Goal: Use online tool/utility: Utilize a website feature to perform a specific function

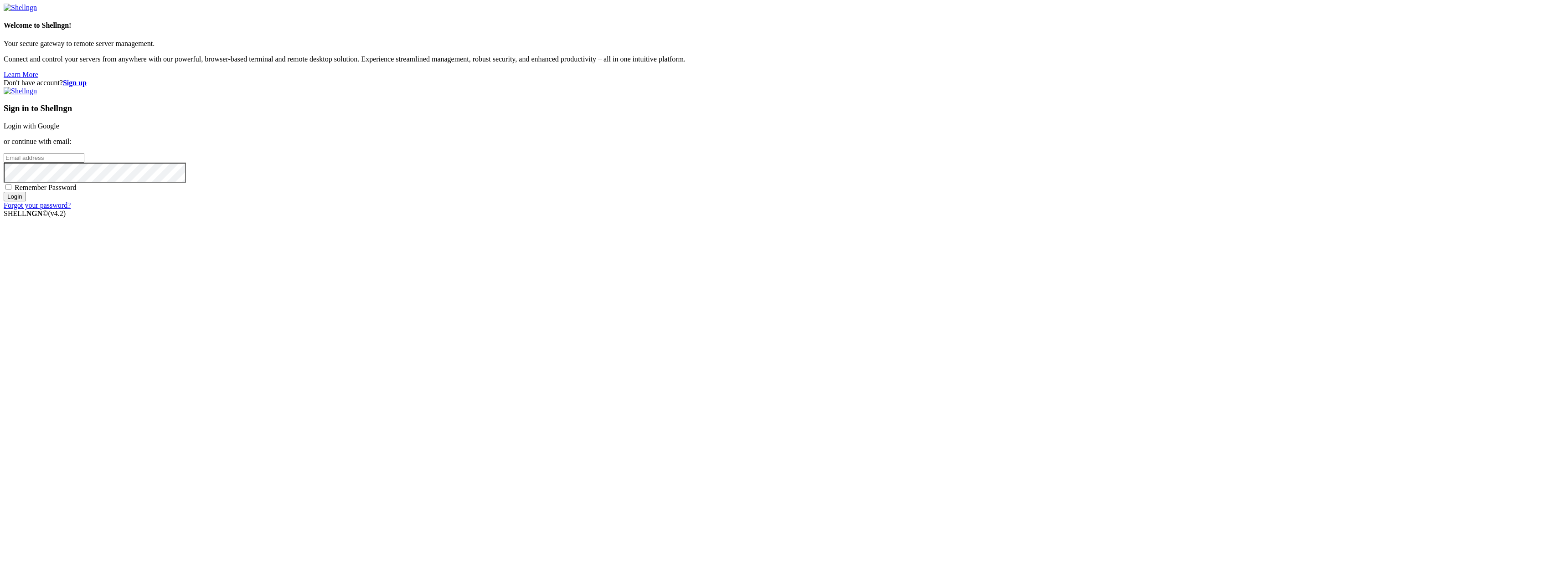
type input "[EMAIL_ADDRESS][DOMAIN_NAME]"
click at [26, 201] on input "Login" at bounding box center [15, 196] width 22 height 10
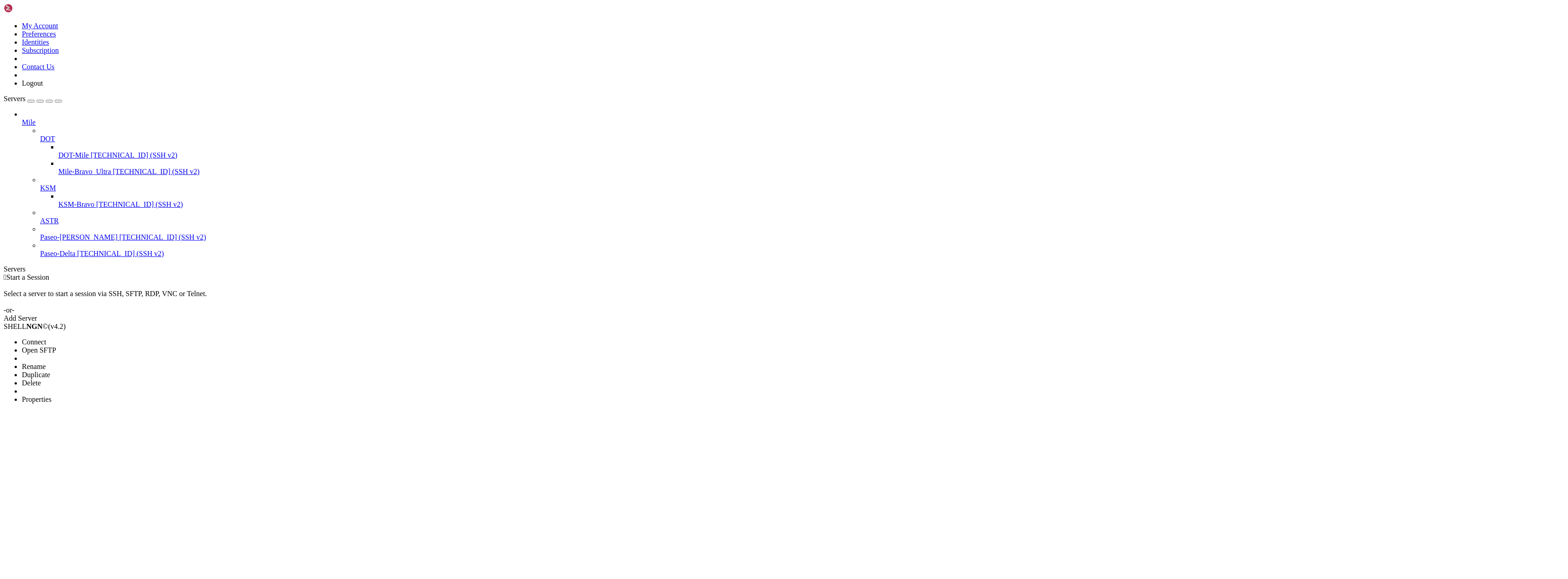
click at [94, 338] on li "Connect" at bounding box center [64, 342] width 83 height 8
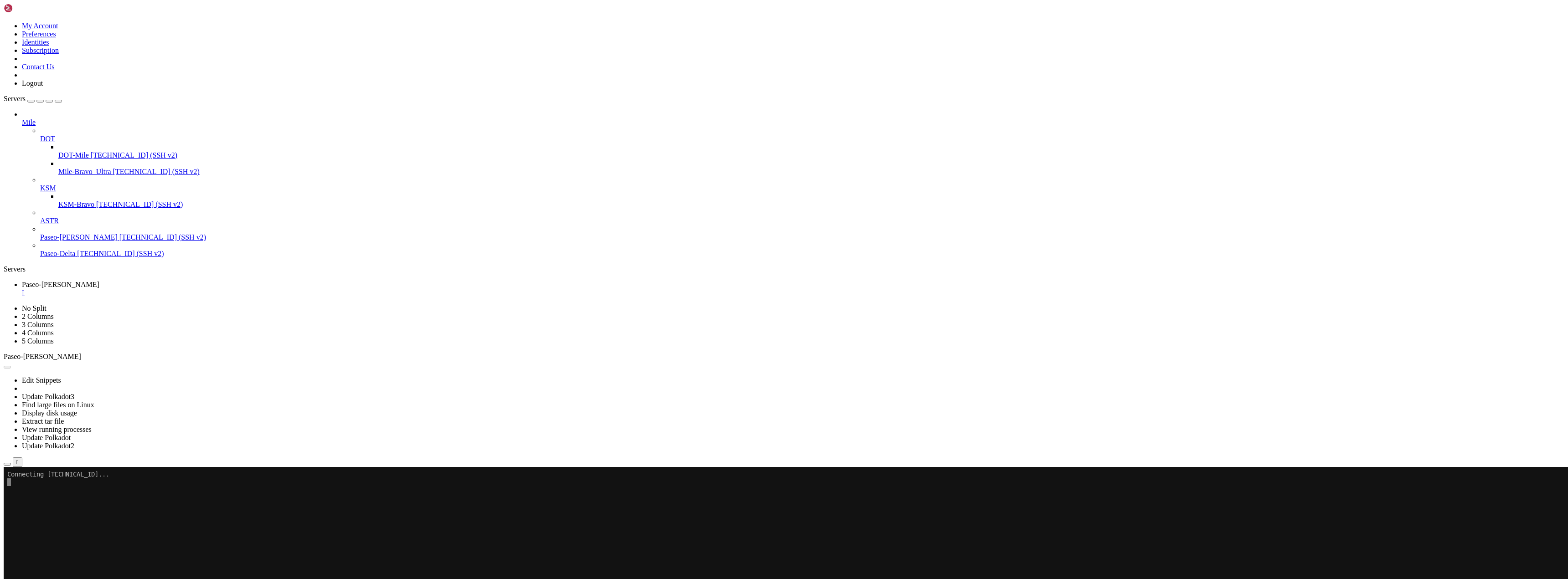
click at [65, 499] on li "Connect" at bounding box center [64, 503] width 83 height 8
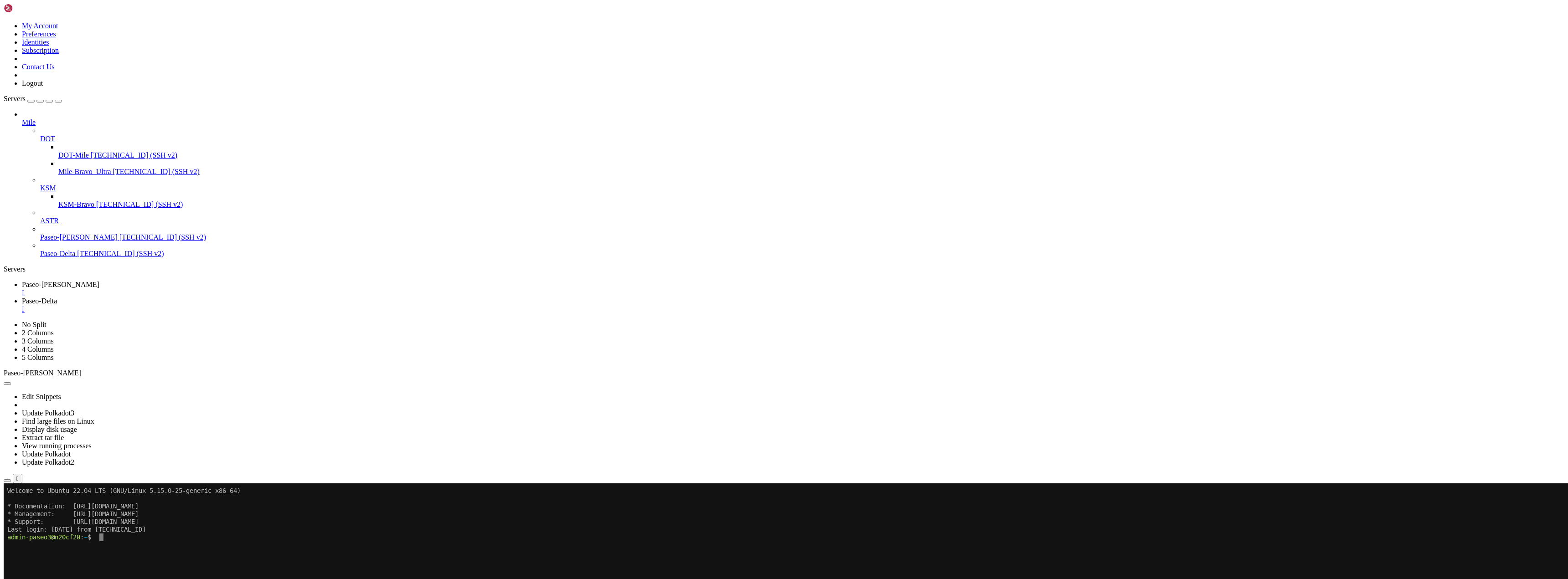
click at [133, 280] on link "Paseo-[PERSON_NAME] " at bounding box center [793, 288] width 1542 height 16
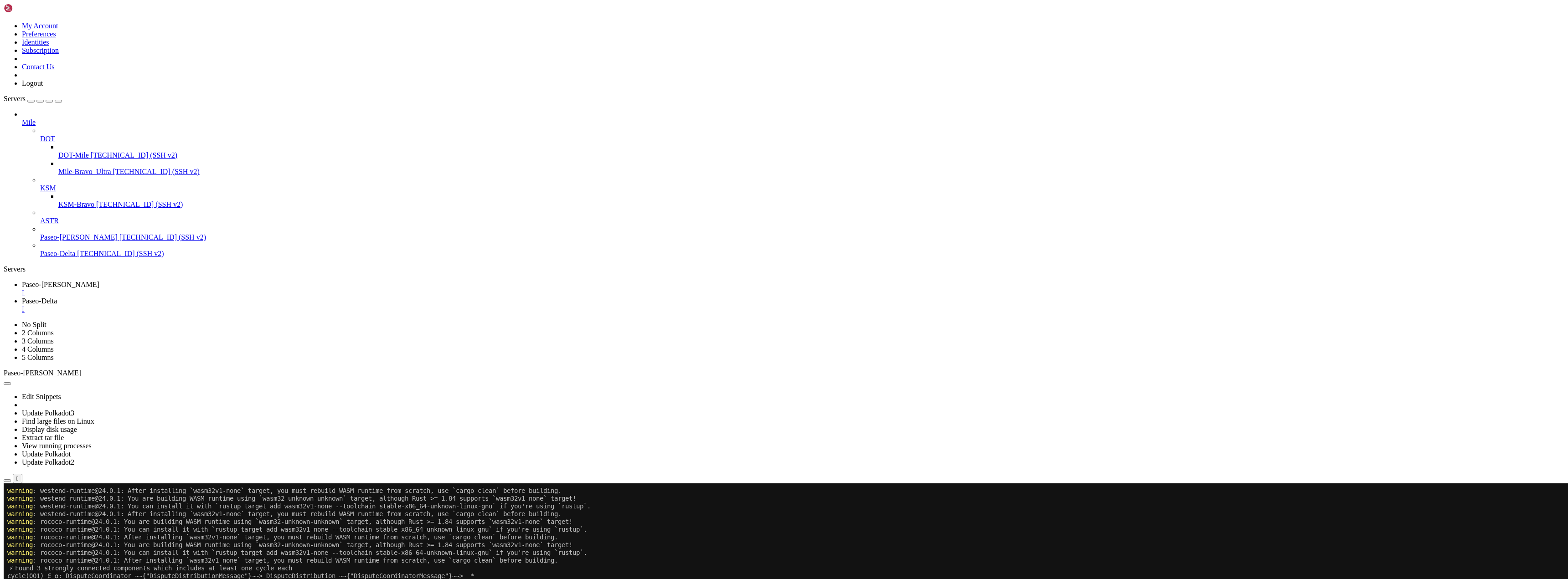
scroll to position [131, 0]
click at [211, 297] on link "Paseo-Delta " at bounding box center [793, 304] width 1542 height 16
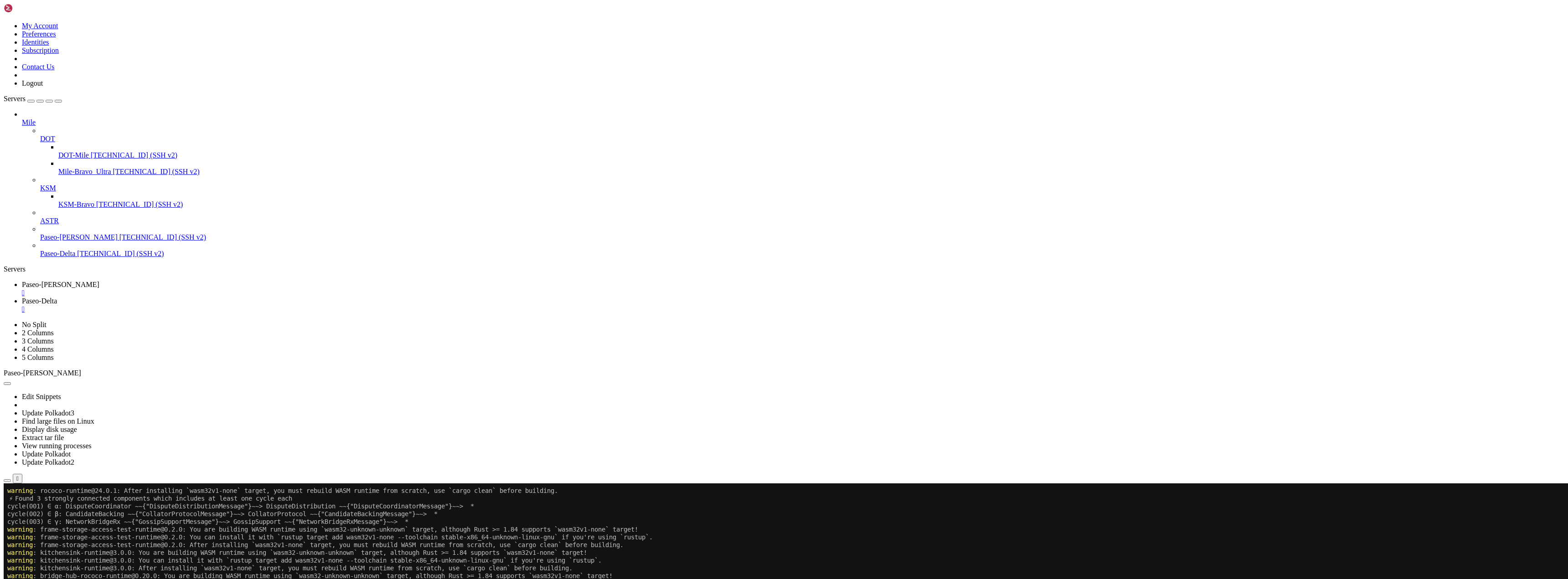
scroll to position [201, 0]
click at [99, 280] on span "Paseo-[PERSON_NAME]" at bounding box center [61, 284] width 78 height 8
click at [57, 297] on span "Paseo-Delta" at bounding box center [40, 301] width 35 height 8
click at [248, 305] on div "" at bounding box center [793, 309] width 1542 height 8
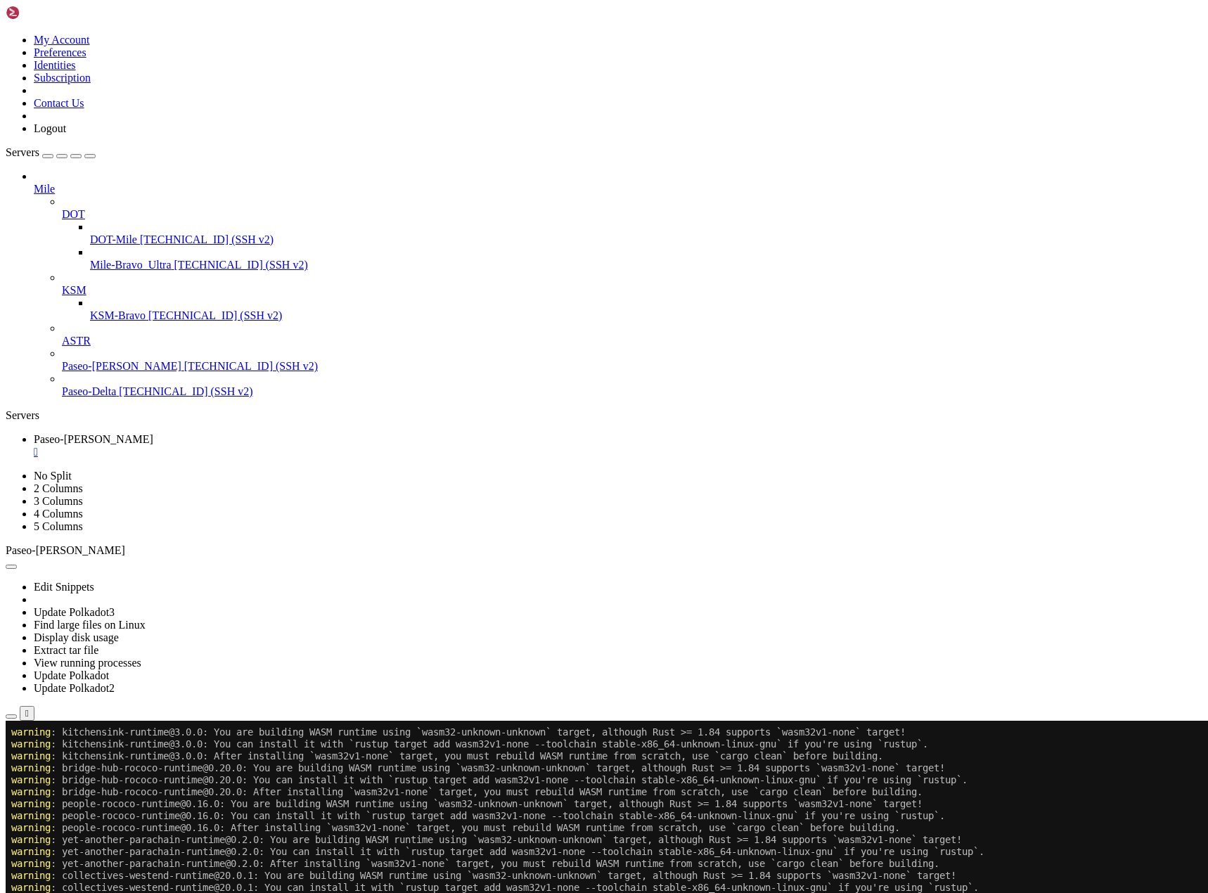
scroll to position [406, 0]
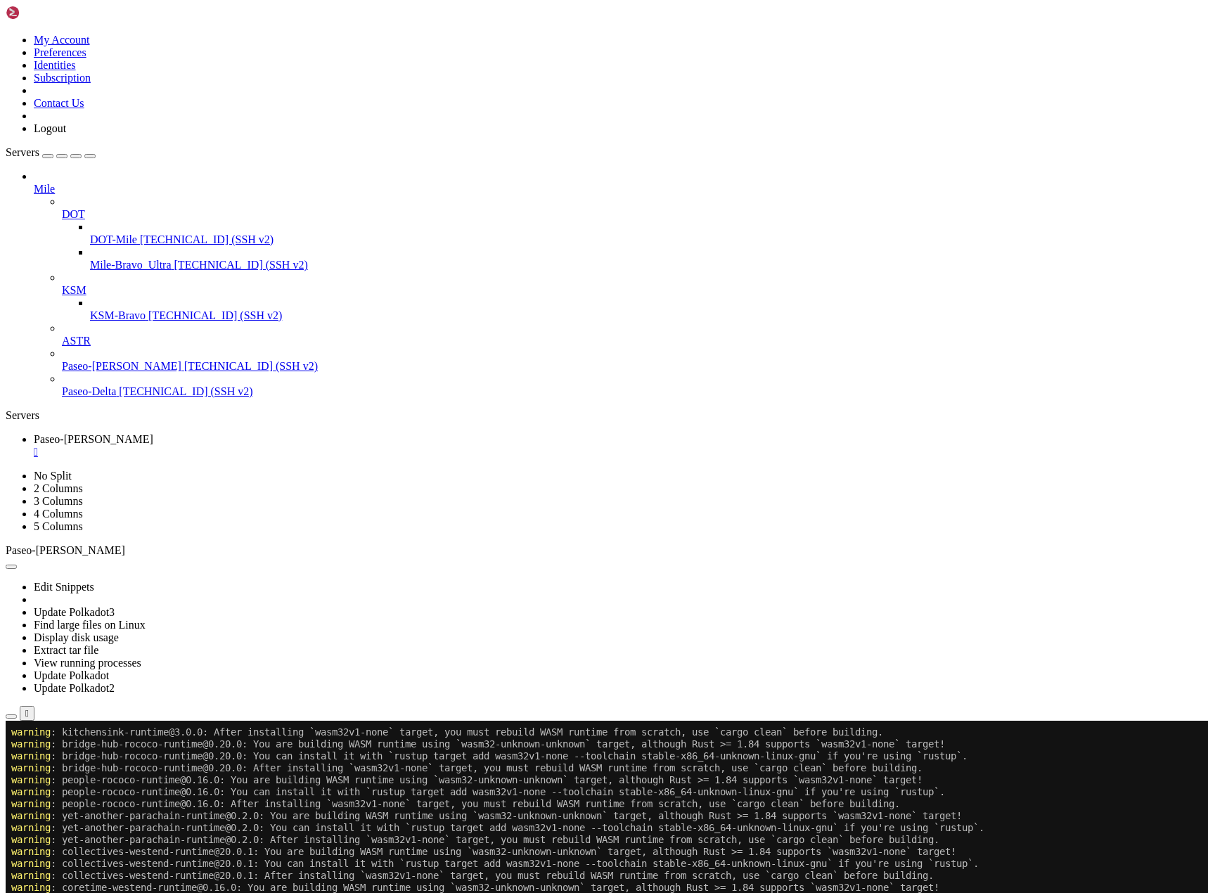
scroll to position [442, 0]
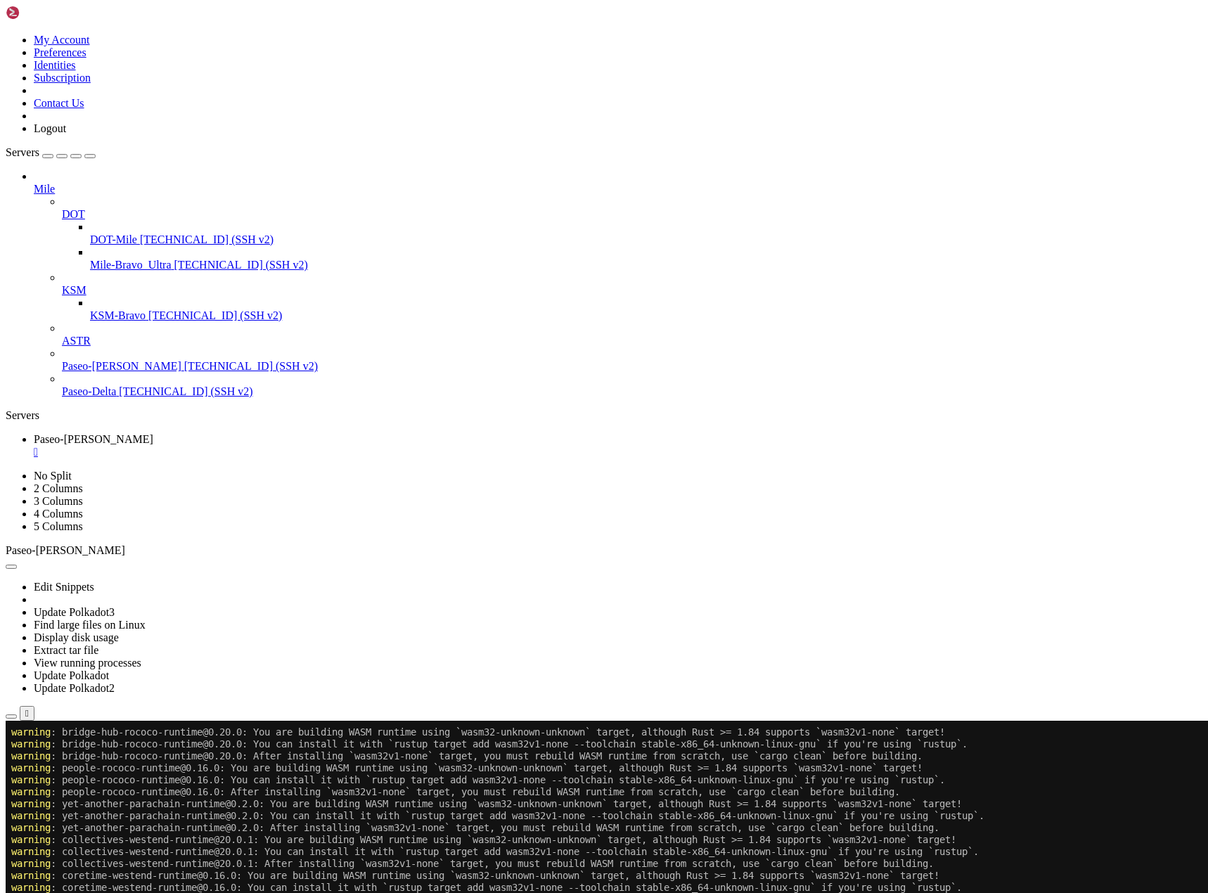
click at [274, 446] on div "" at bounding box center [618, 452] width 1169 height 13
